Goal: Task Accomplishment & Management: Complete application form

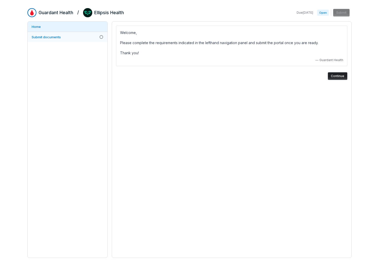
click at [59, 37] on span "Submit documents" at bounding box center [46, 37] width 29 height 4
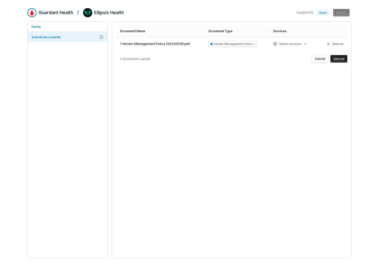
click at [339, 60] on button "Upload" at bounding box center [338, 59] width 17 height 8
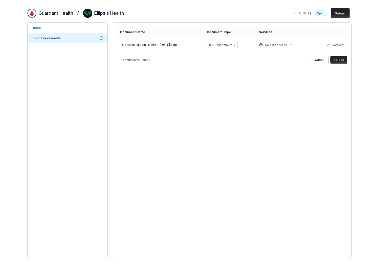
click at [340, 58] on button "Upload" at bounding box center [338, 60] width 17 height 8
click at [336, 62] on button "Upload" at bounding box center [338, 60] width 17 height 8
click at [338, 62] on button "Upload" at bounding box center [338, 60] width 17 height 8
click at [338, 61] on button "Upload" at bounding box center [338, 60] width 17 height 8
click at [336, 60] on button "Upload" at bounding box center [338, 60] width 17 height 8
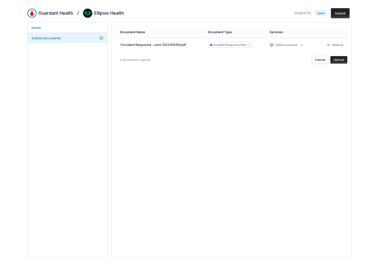
click at [337, 58] on button "Upload" at bounding box center [338, 60] width 17 height 8
click at [334, 62] on button "Upload" at bounding box center [338, 60] width 17 height 8
click at [337, 59] on button "Upload" at bounding box center [338, 60] width 17 height 8
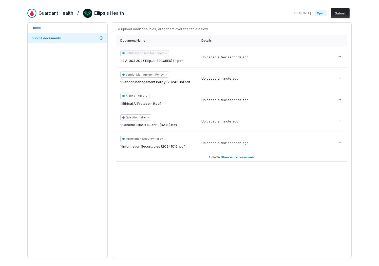
click at [337, 15] on button "Submit" at bounding box center [340, 13] width 19 height 10
